Goal: Transaction & Acquisition: Book appointment/travel/reservation

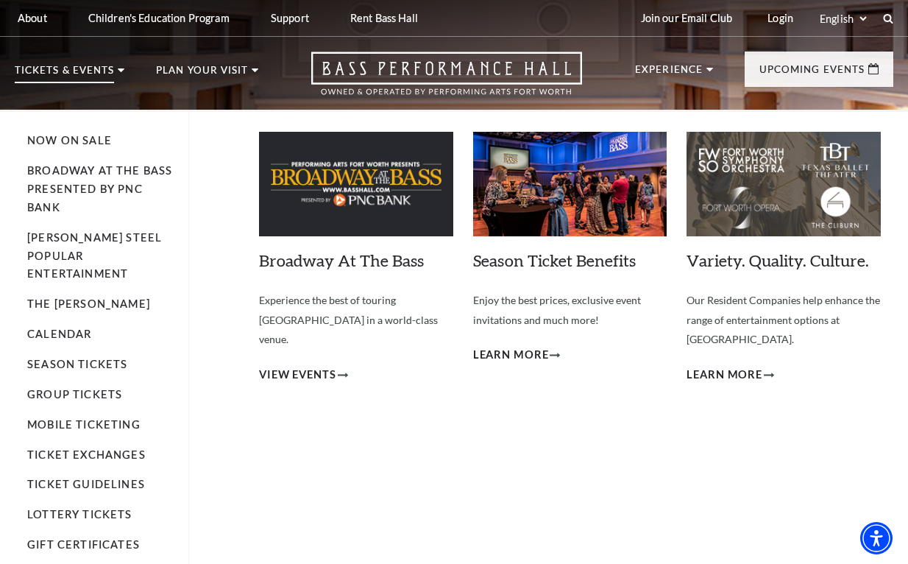
click at [107, 73] on p "Tickets & Events" at bounding box center [64, 75] width 99 height 18
click at [105, 138] on link "Now On Sale" at bounding box center [69, 140] width 85 height 13
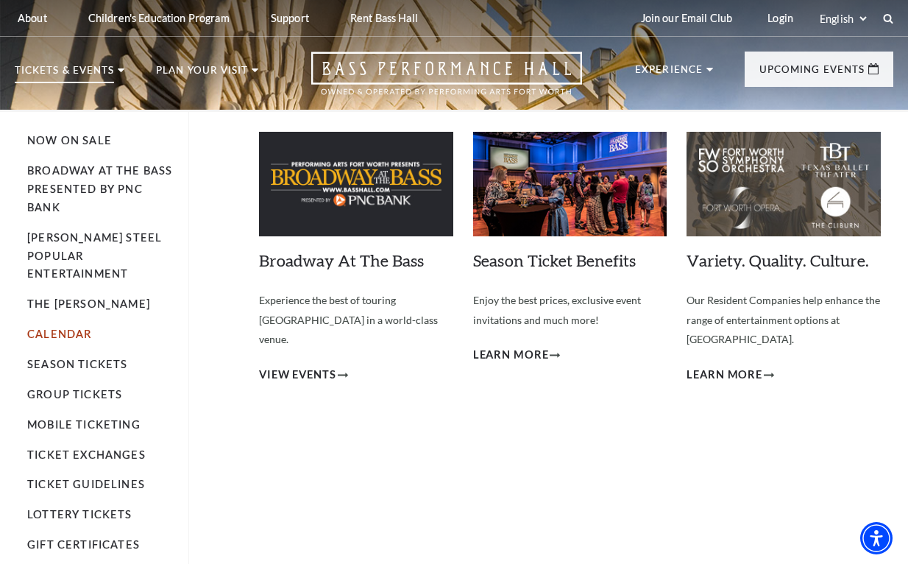
click at [77, 328] on link "Calendar" at bounding box center [59, 334] width 64 height 13
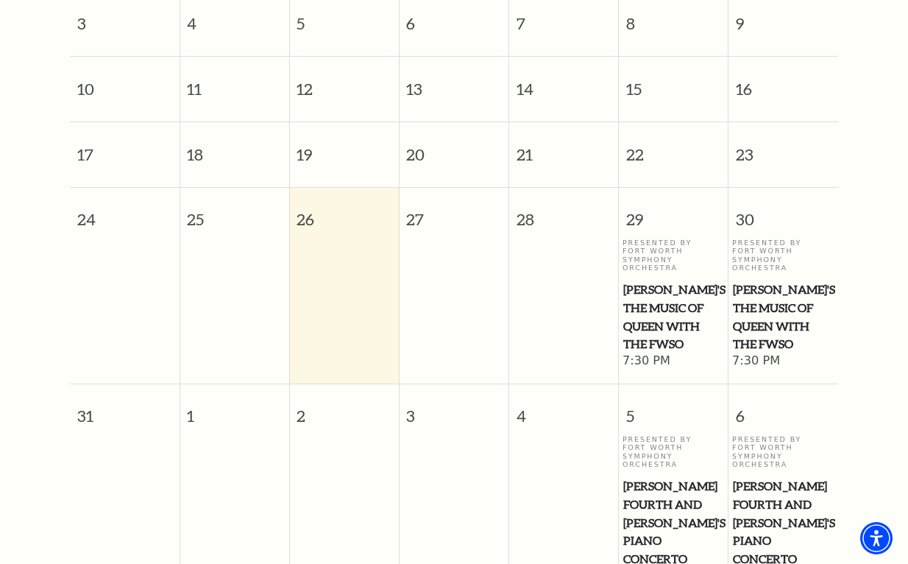
scroll to position [492, 0]
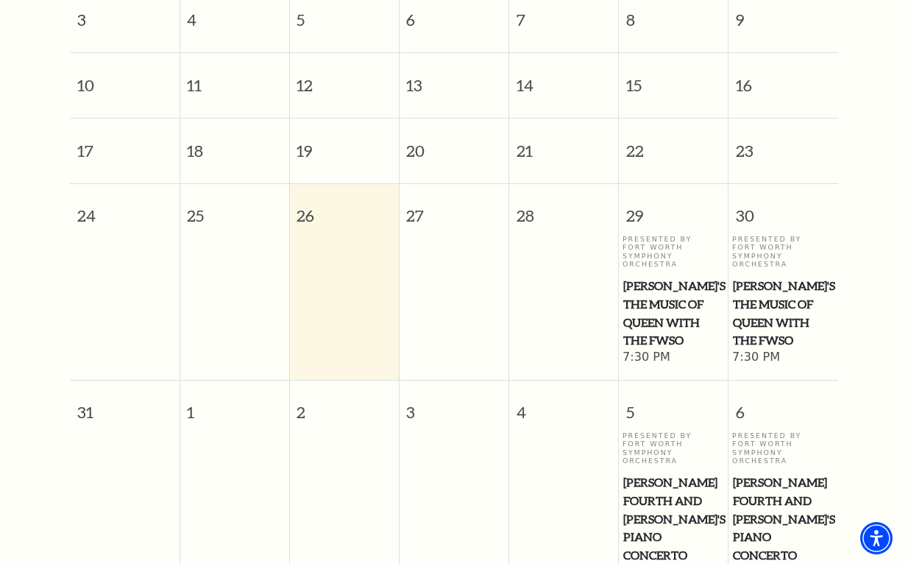
click at [670, 296] on span "Windborne's The Music of Queen with the FWSO" at bounding box center [674, 313] width 101 height 73
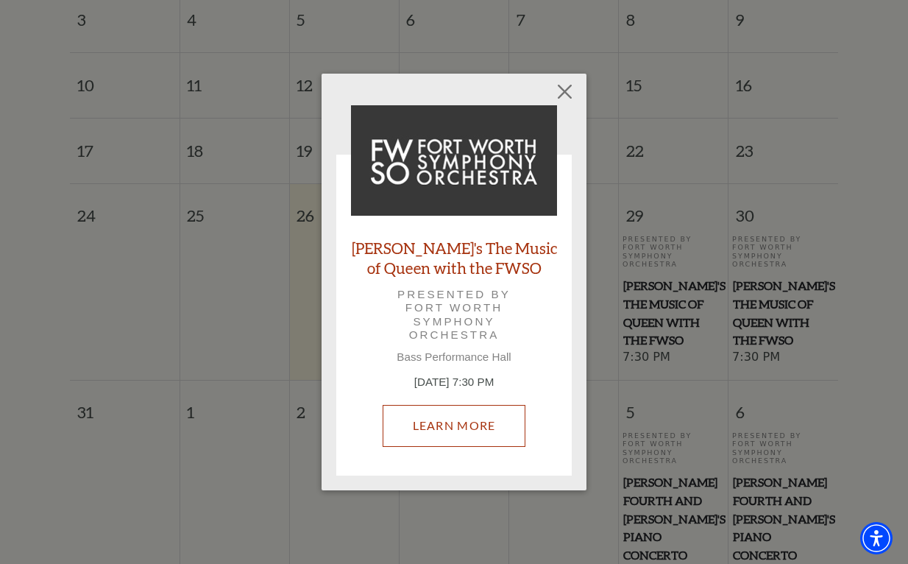
click at [475, 413] on link "Learn More" at bounding box center [455, 425] width 144 height 41
